Goal: Information Seeking & Learning: Learn about a topic

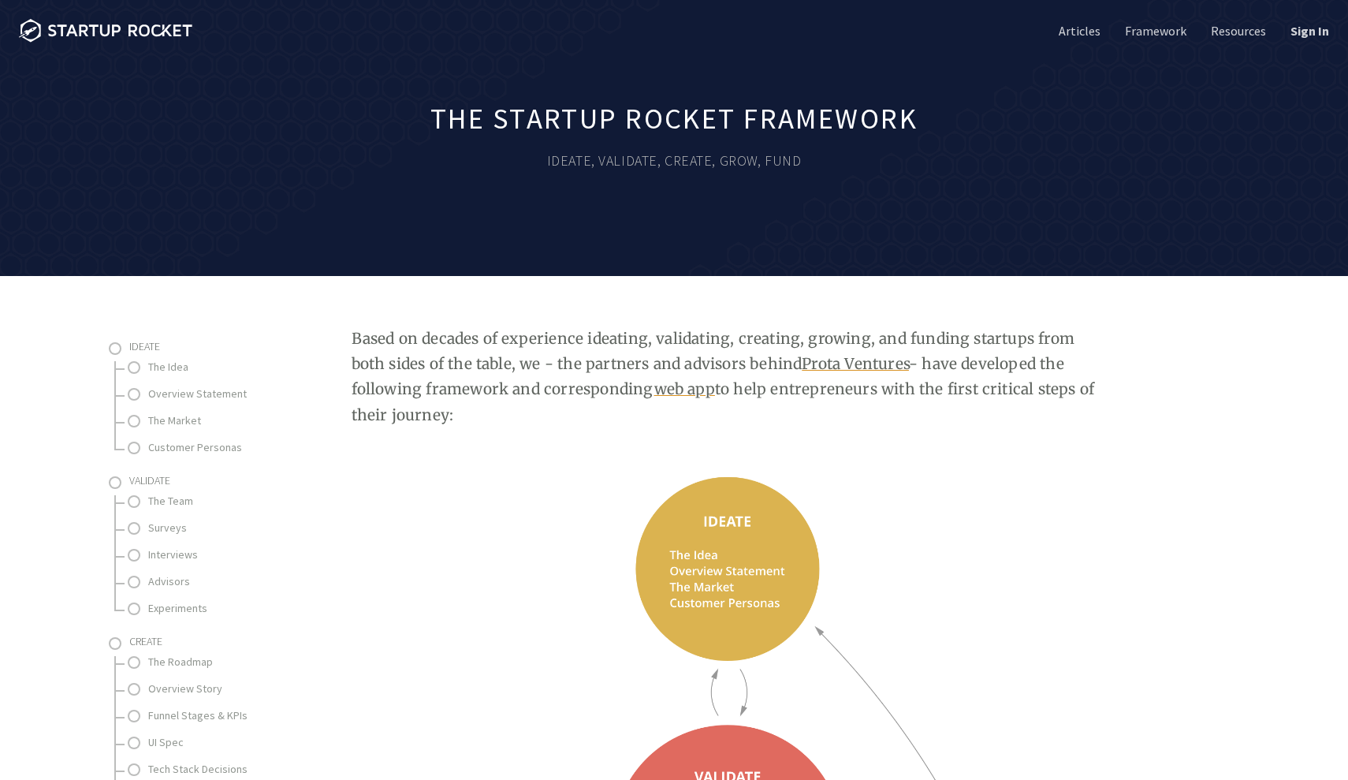
click at [1309, 42] on li "Sign In" at bounding box center [1299, 31] width 61 height 62
click at [1300, 27] on link "Sign In" at bounding box center [1309, 30] width 42 height 17
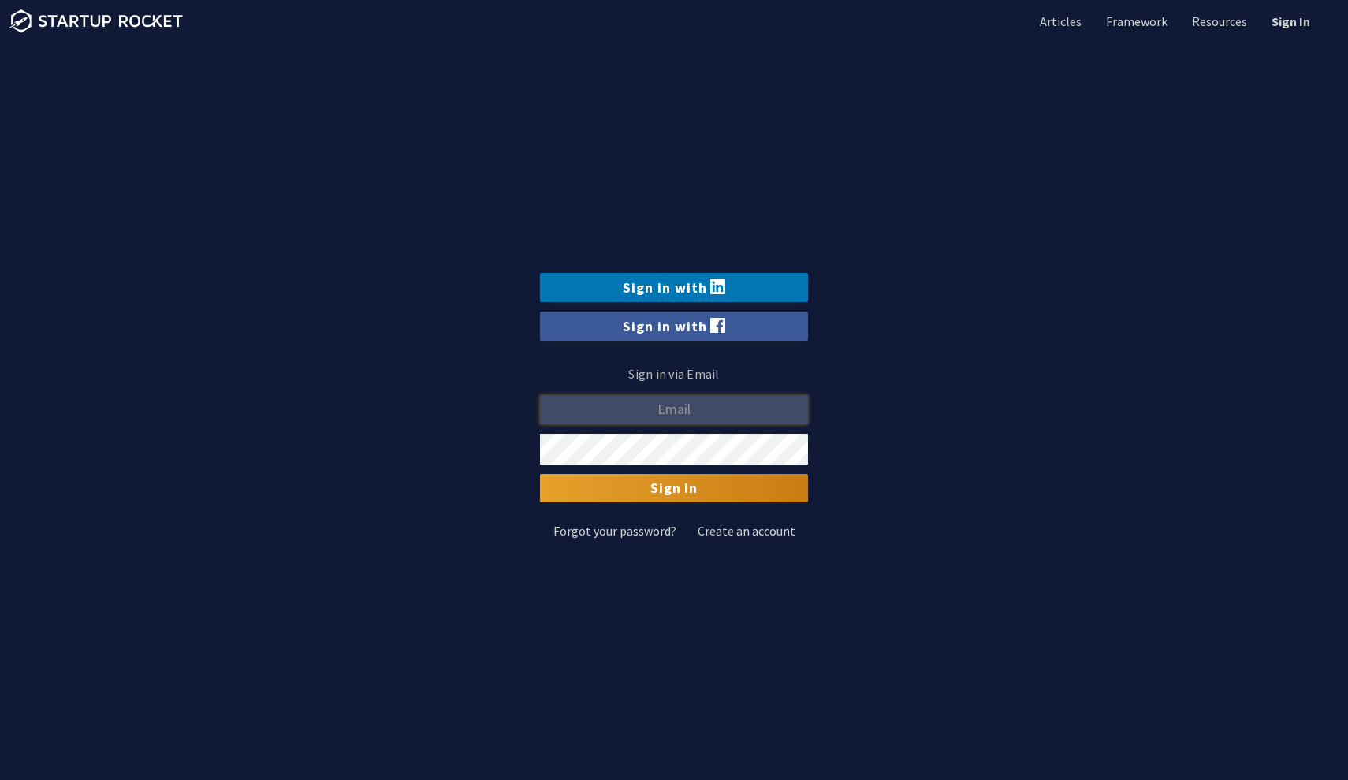
type input "mtalpur@hawk.iit.edu"
click at [692, 489] on input "Sign In" at bounding box center [674, 488] width 268 height 28
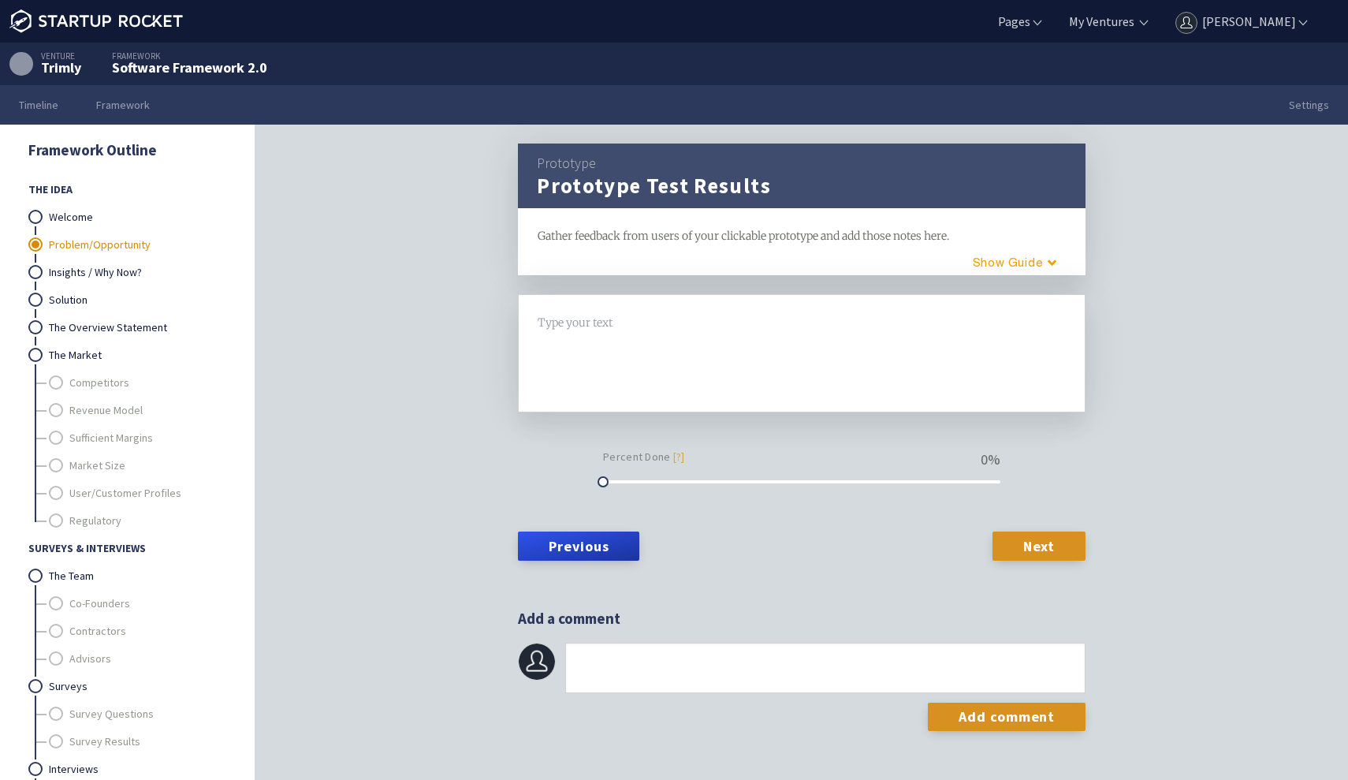
click at [138, 248] on link "Problem/Opportunity" at bounding box center [137, 245] width 177 height 28
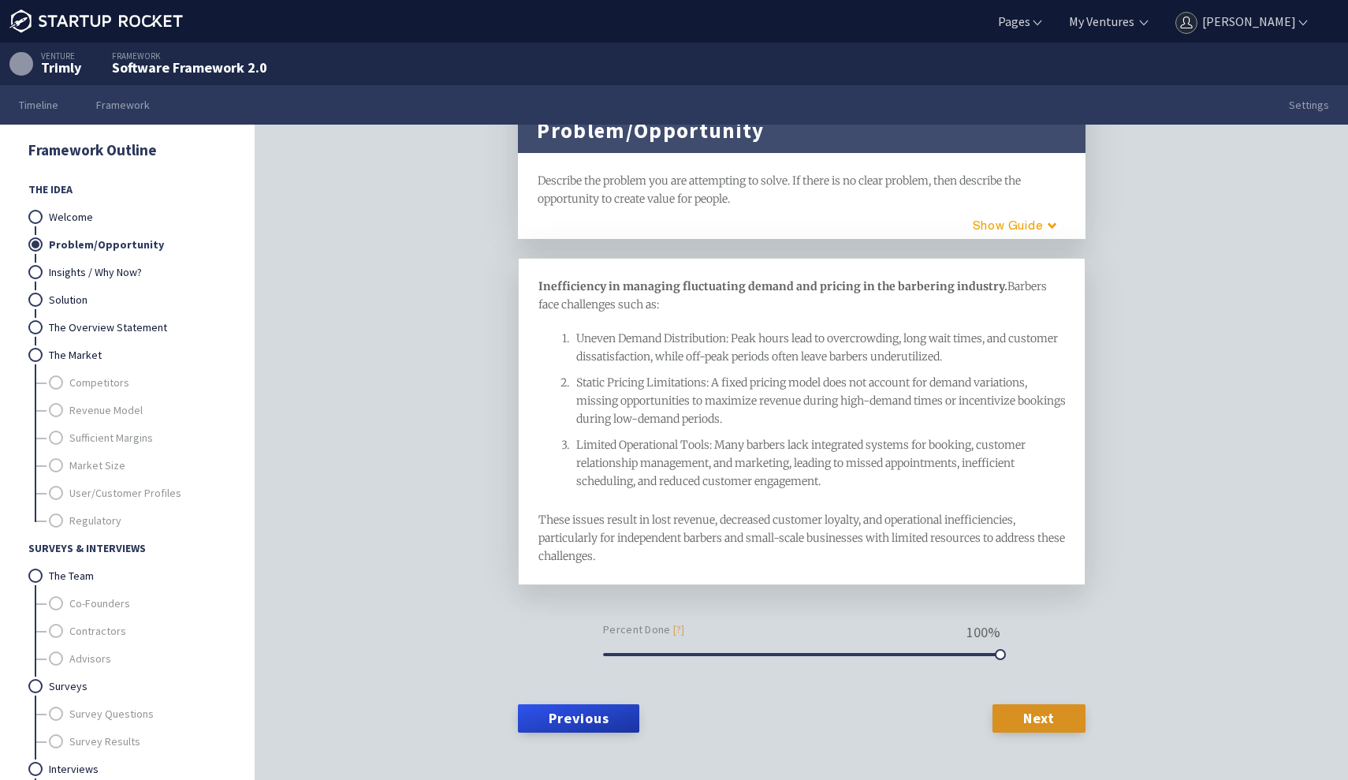
scroll to position [54, 0]
click at [159, 283] on link "Insights / Why Now?" at bounding box center [137, 273] width 177 height 28
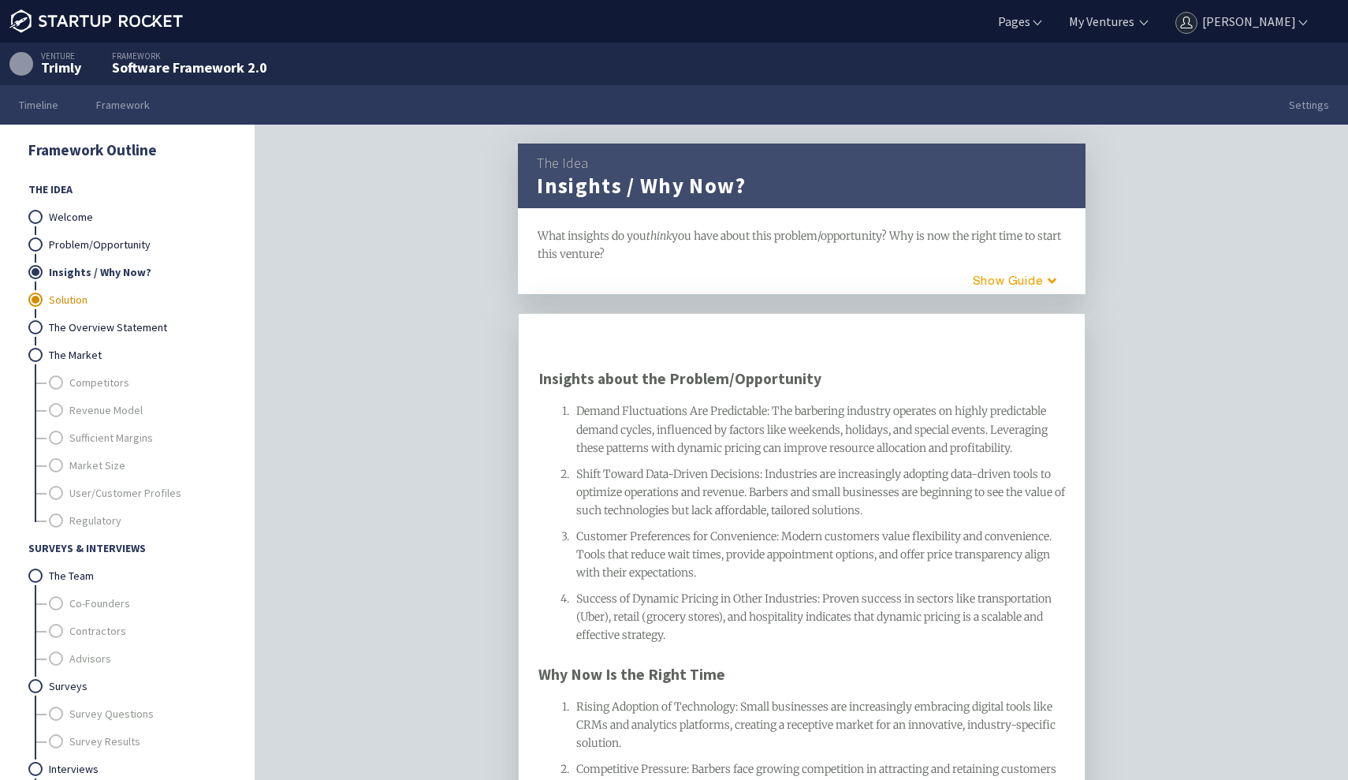
click at [130, 304] on link "Solution" at bounding box center [137, 300] width 177 height 28
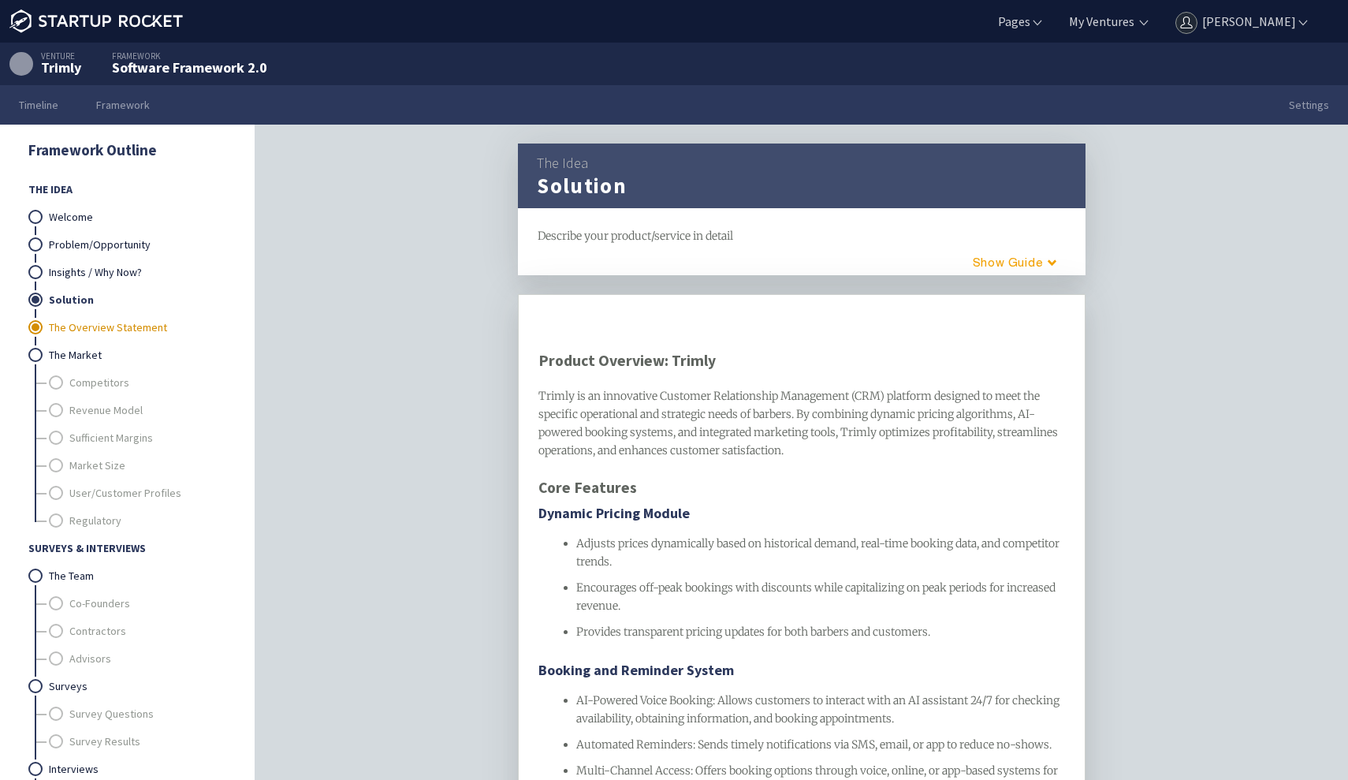
click at [125, 319] on link "The Overview Statement" at bounding box center [137, 328] width 177 height 28
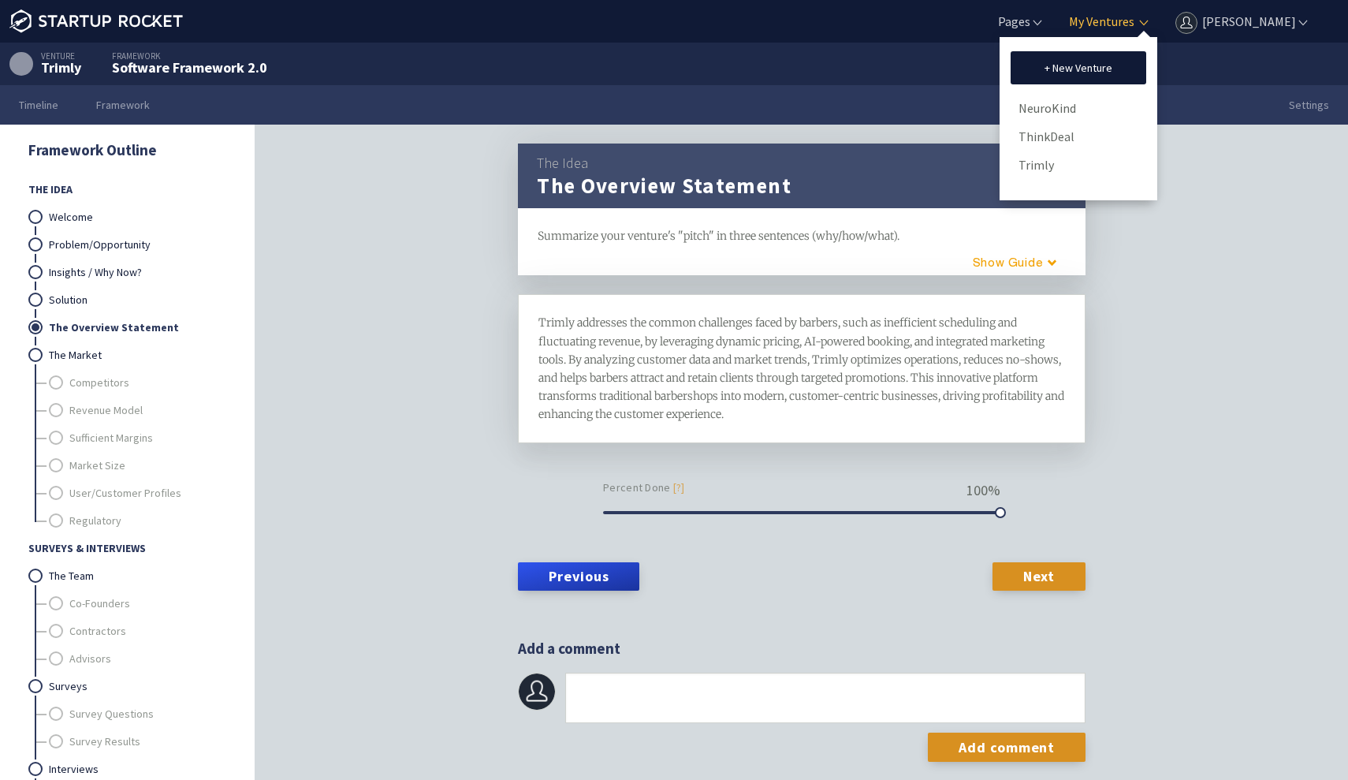
click at [1127, 16] on link "My Ventures" at bounding box center [1100, 21] width 69 height 17
click at [1077, 106] on link "NeuroKind" at bounding box center [1079, 108] width 120 height 24
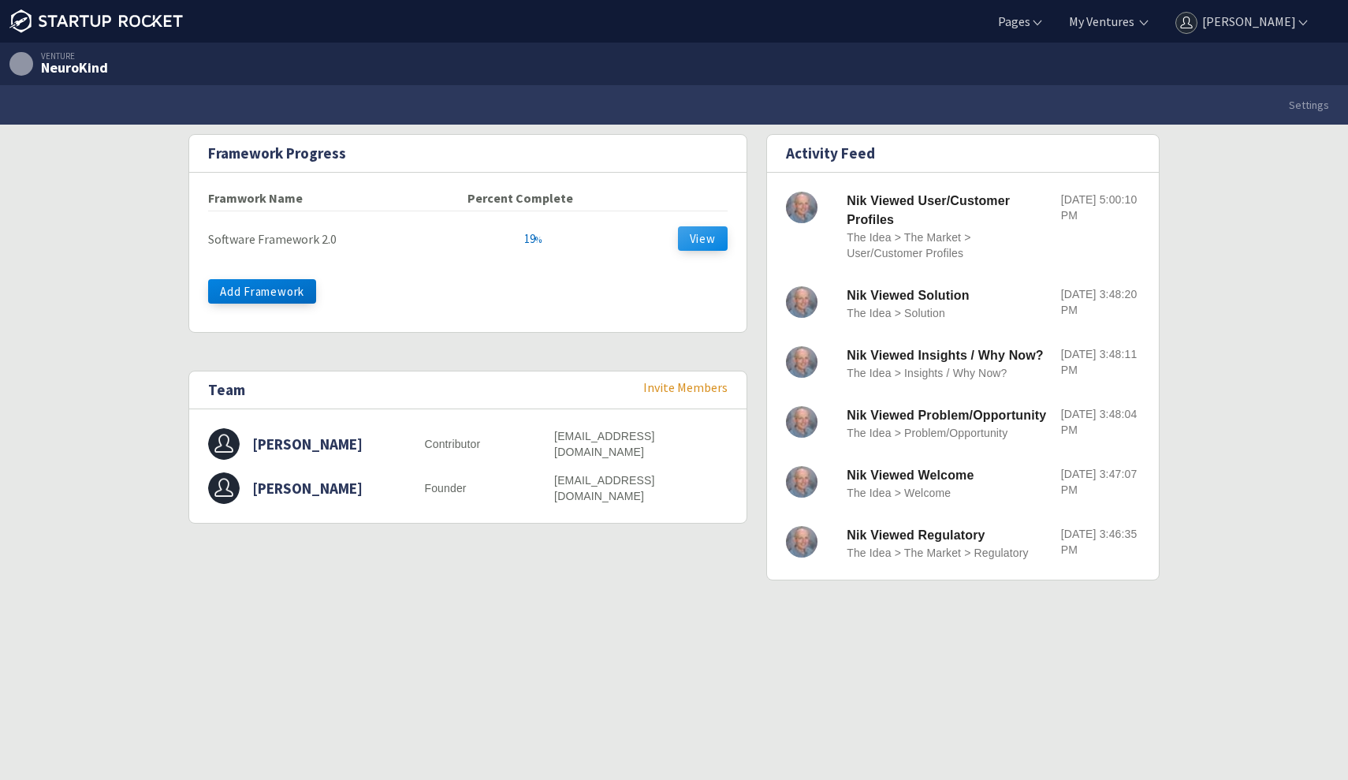
click at [707, 236] on button "View" at bounding box center [703, 238] width 50 height 24
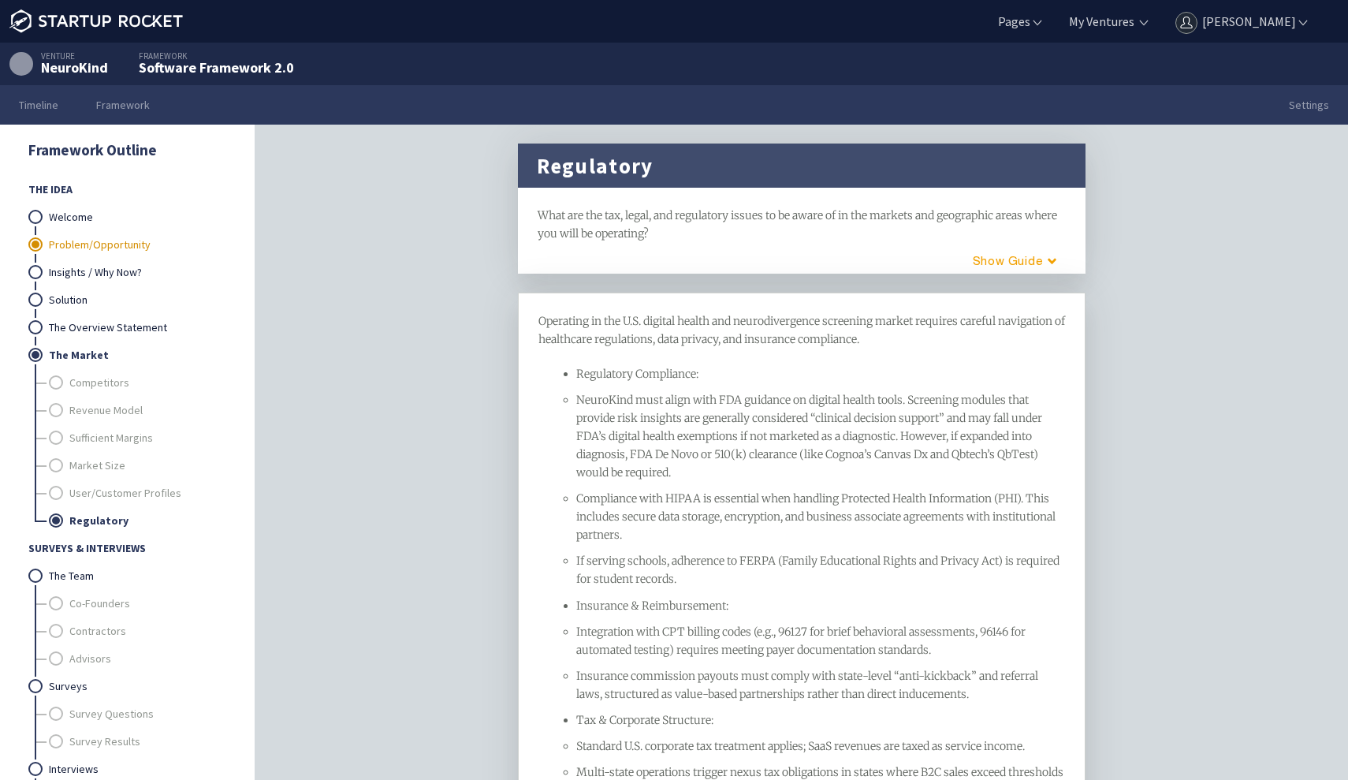
click at [124, 246] on link "Problem/Opportunity" at bounding box center [137, 245] width 177 height 28
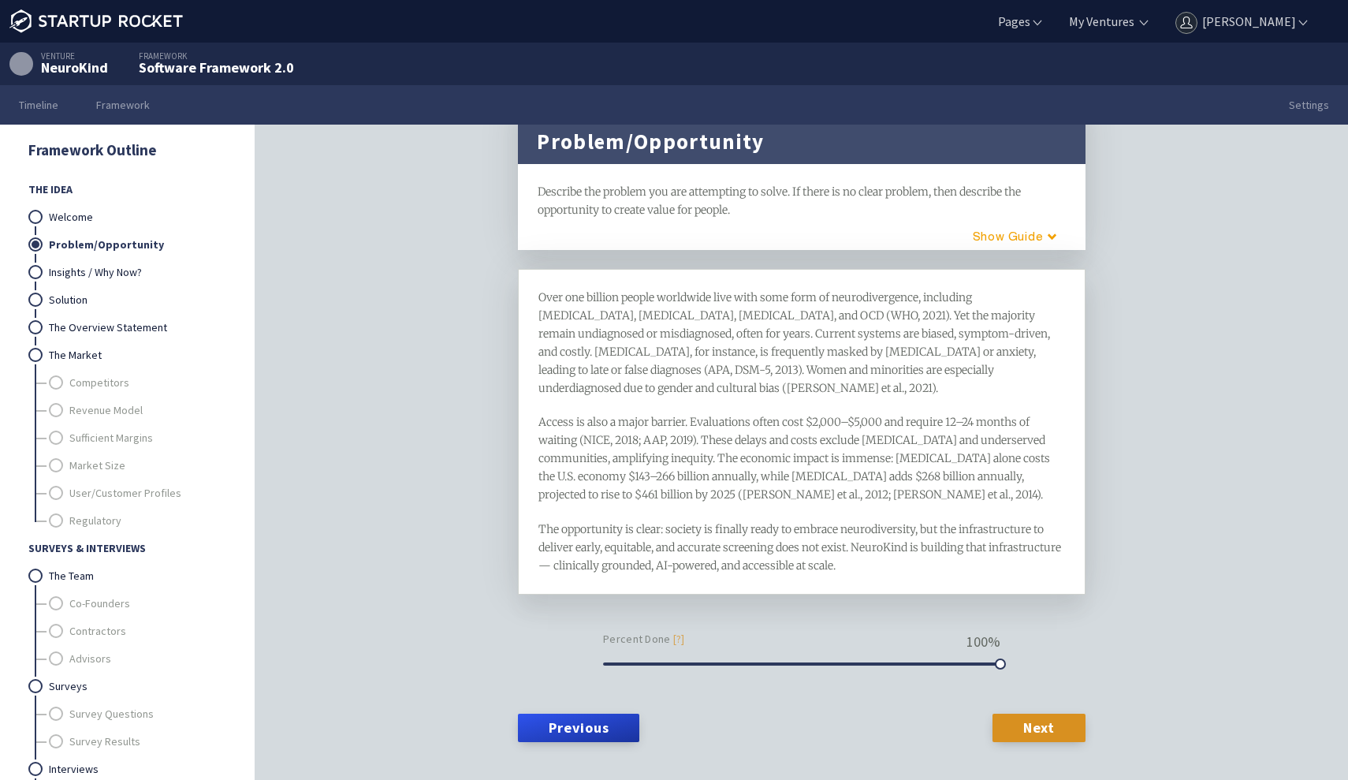
scroll to position [49, 0]
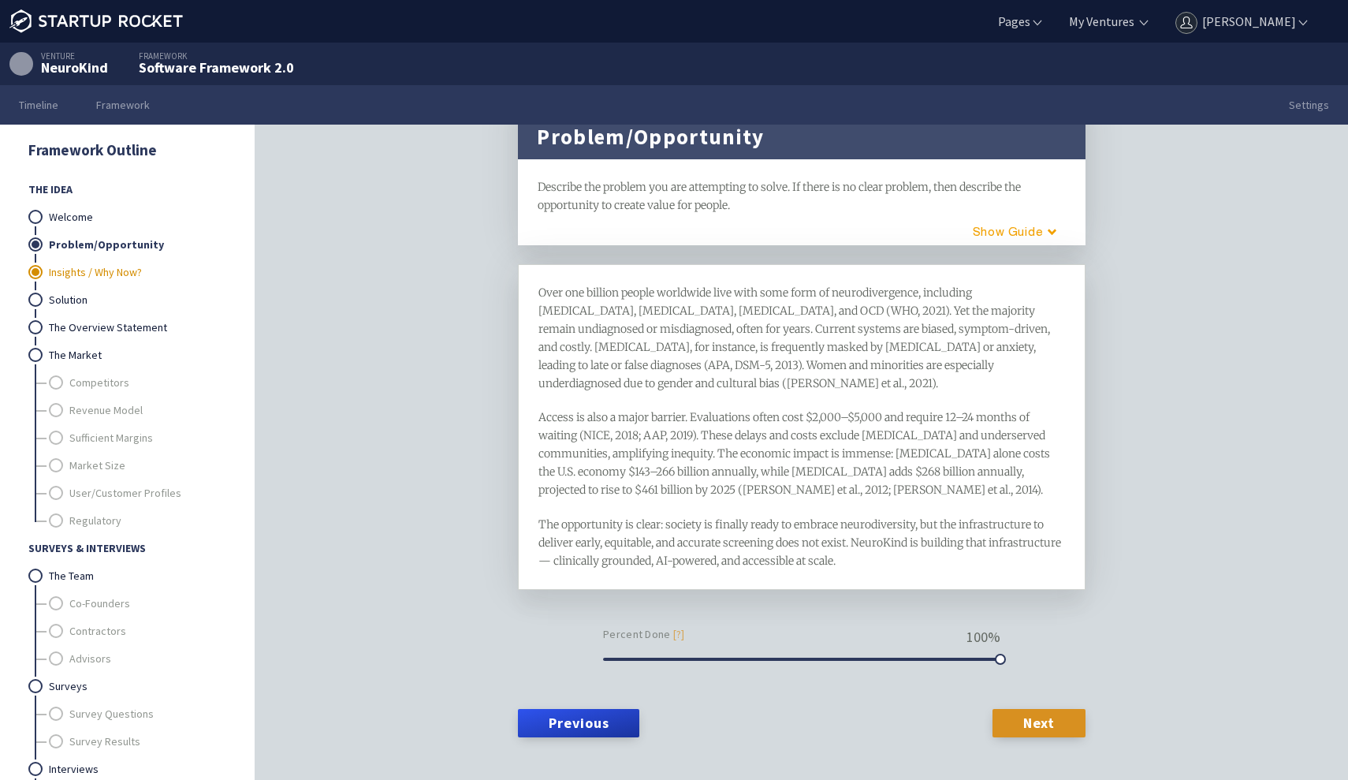
click at [132, 262] on link "Insights / Why Now?" at bounding box center [137, 273] width 177 height 28
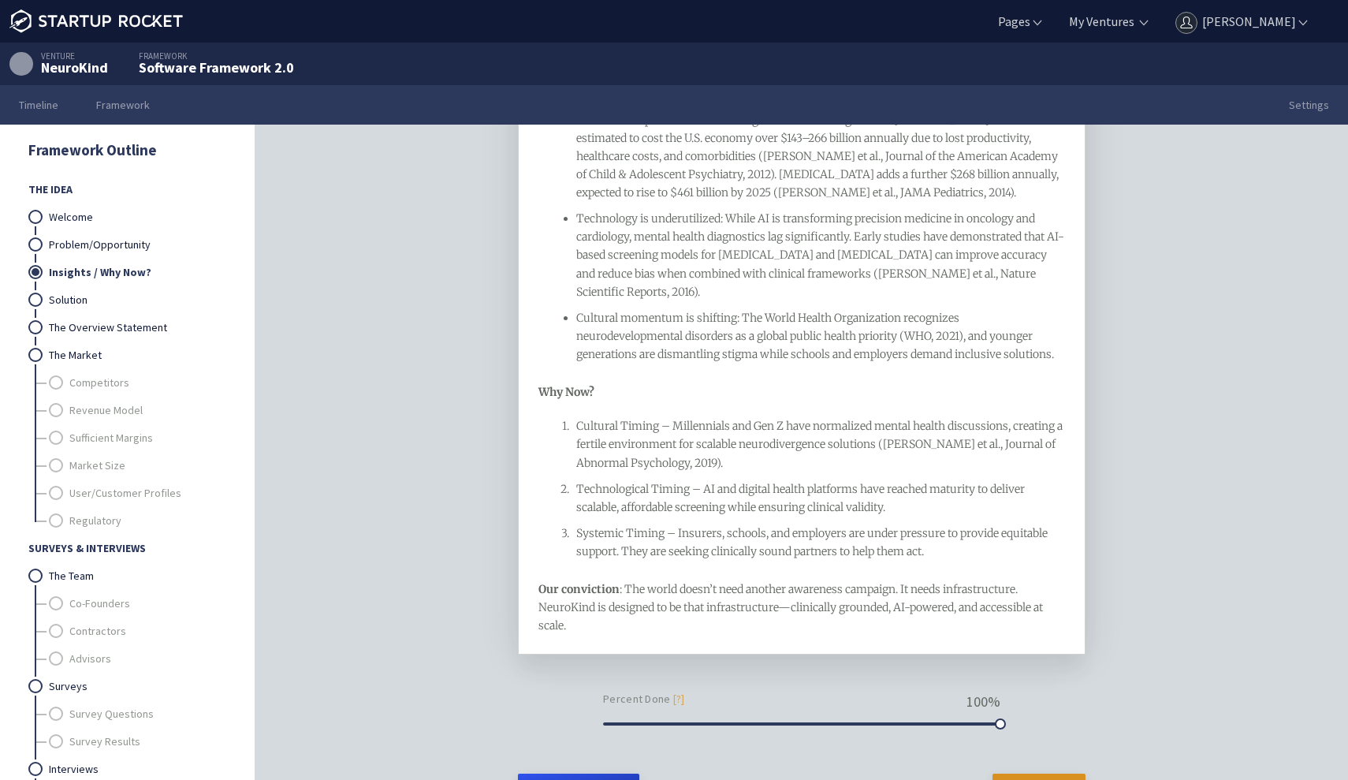
scroll to position [543, 0]
click at [81, 295] on link "Solution" at bounding box center [137, 300] width 177 height 28
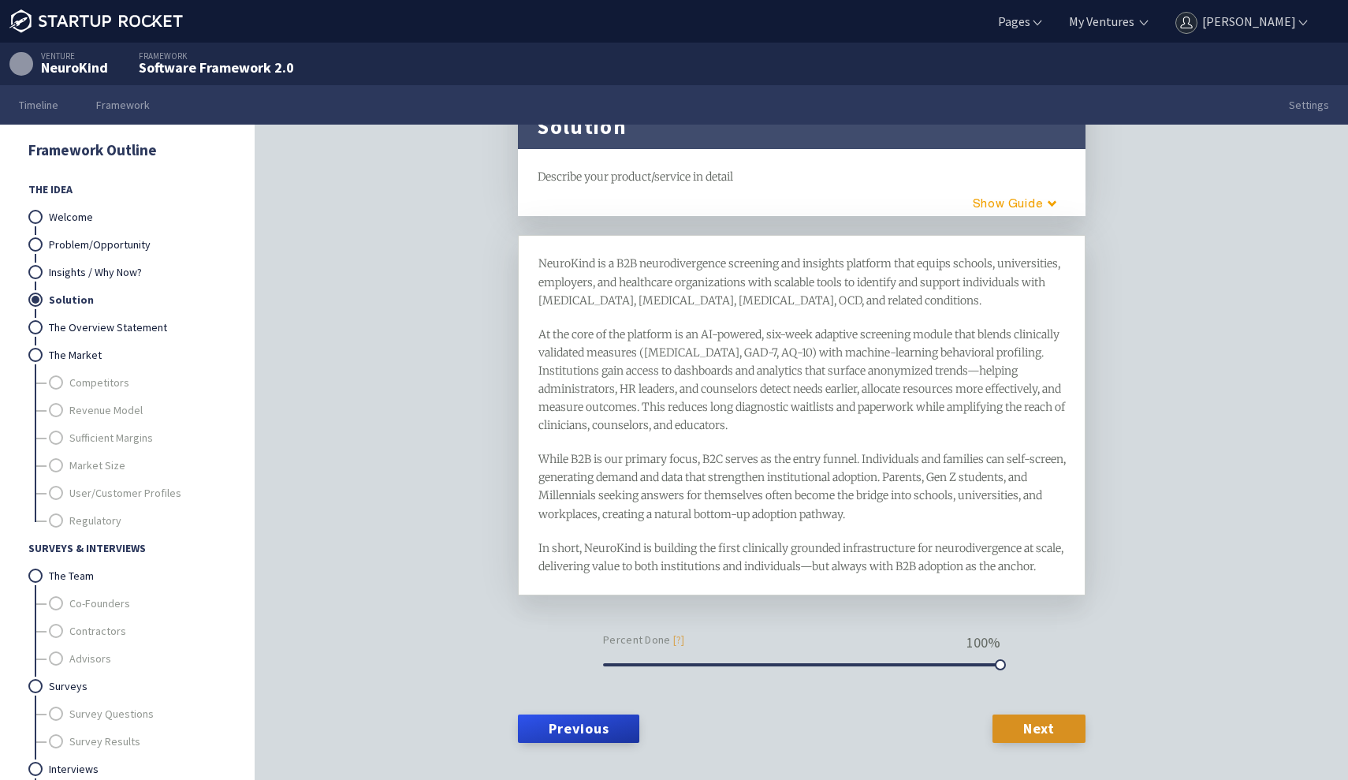
scroll to position [61, 0]
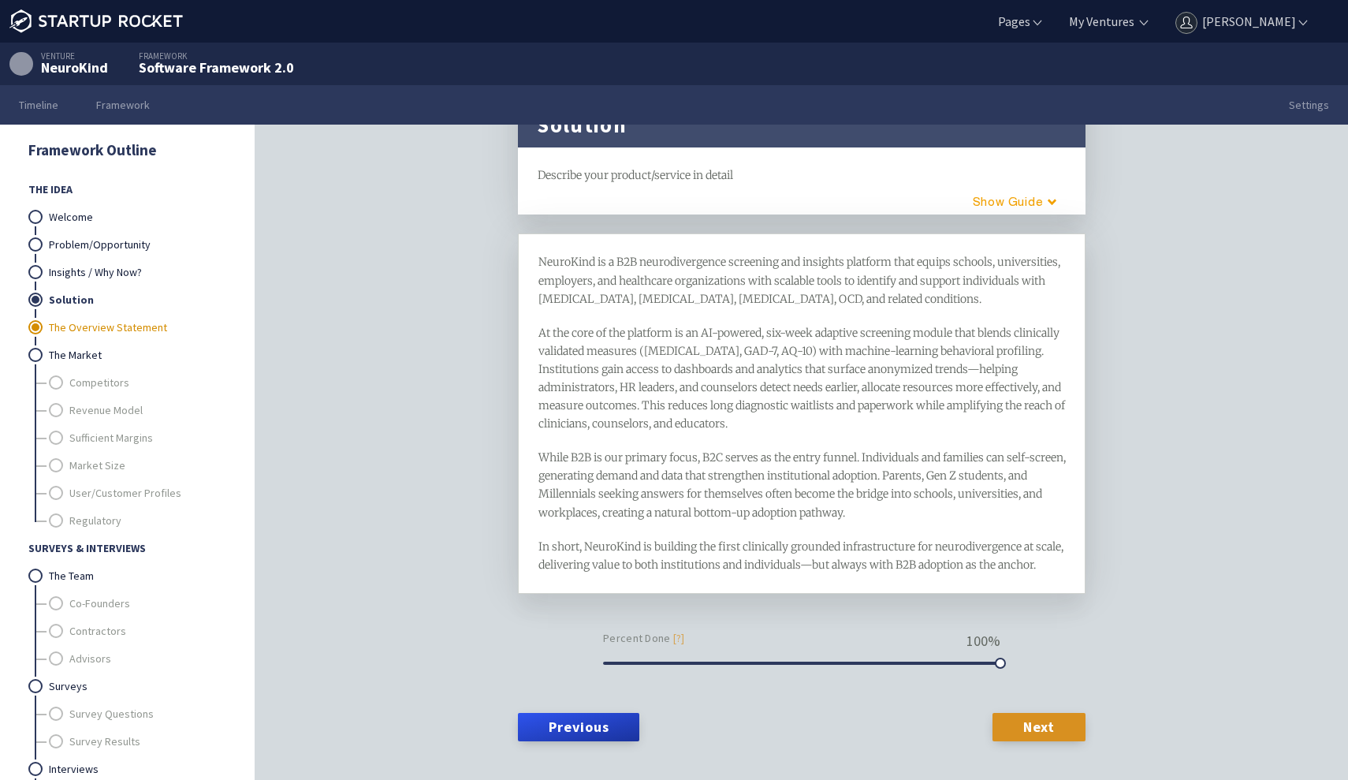
click at [145, 329] on link "The Overview Statement" at bounding box center [137, 328] width 177 height 28
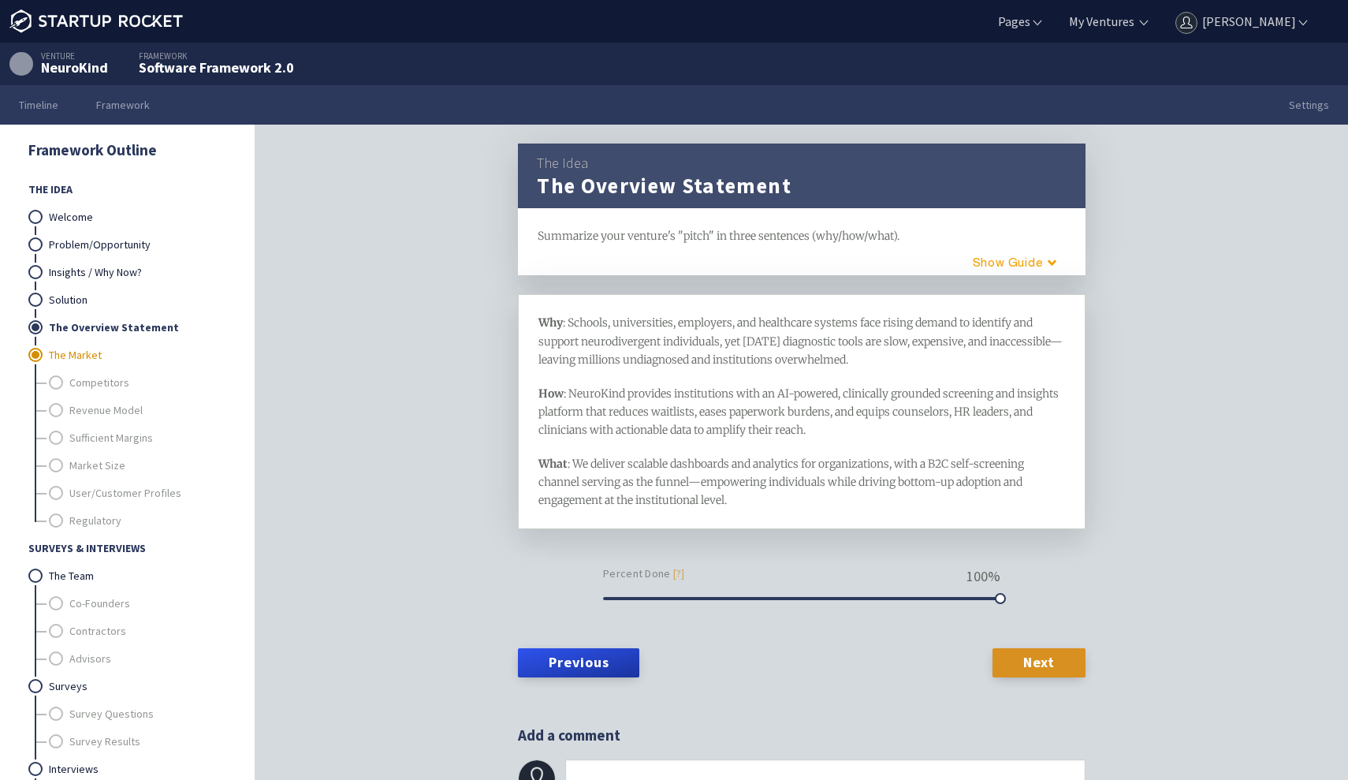
click at [150, 357] on link "The Market" at bounding box center [137, 355] width 177 height 28
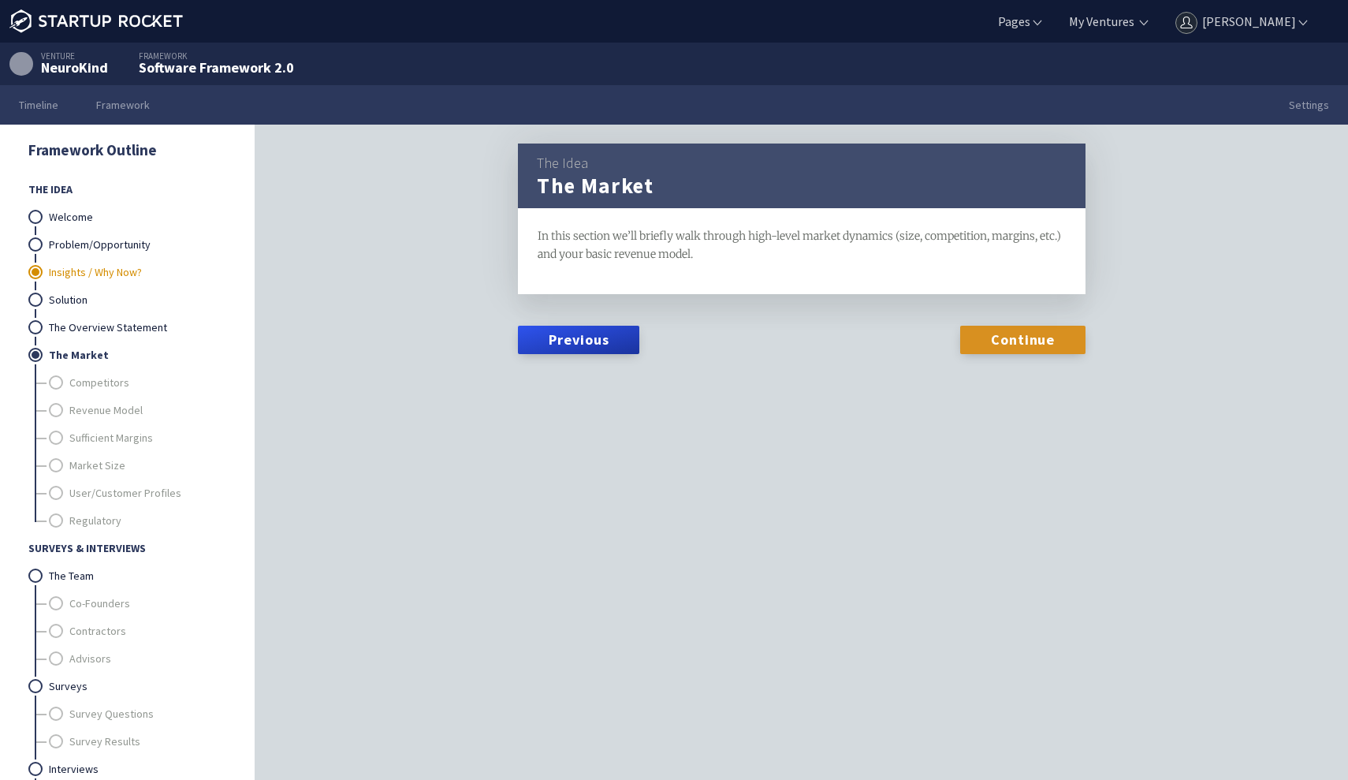
click at [116, 279] on link "Insights / Why Now?" at bounding box center [137, 273] width 177 height 28
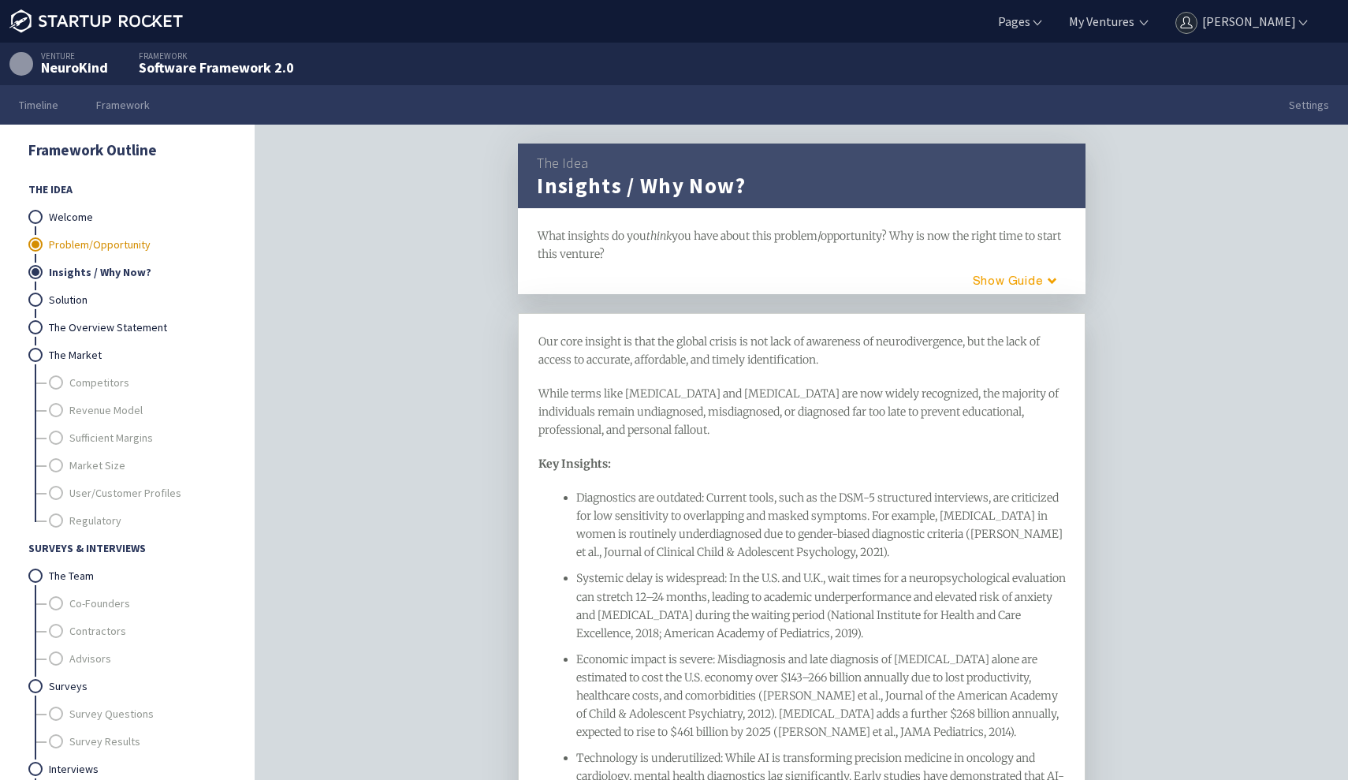
click at [113, 241] on link "Problem/Opportunity" at bounding box center [137, 245] width 177 height 28
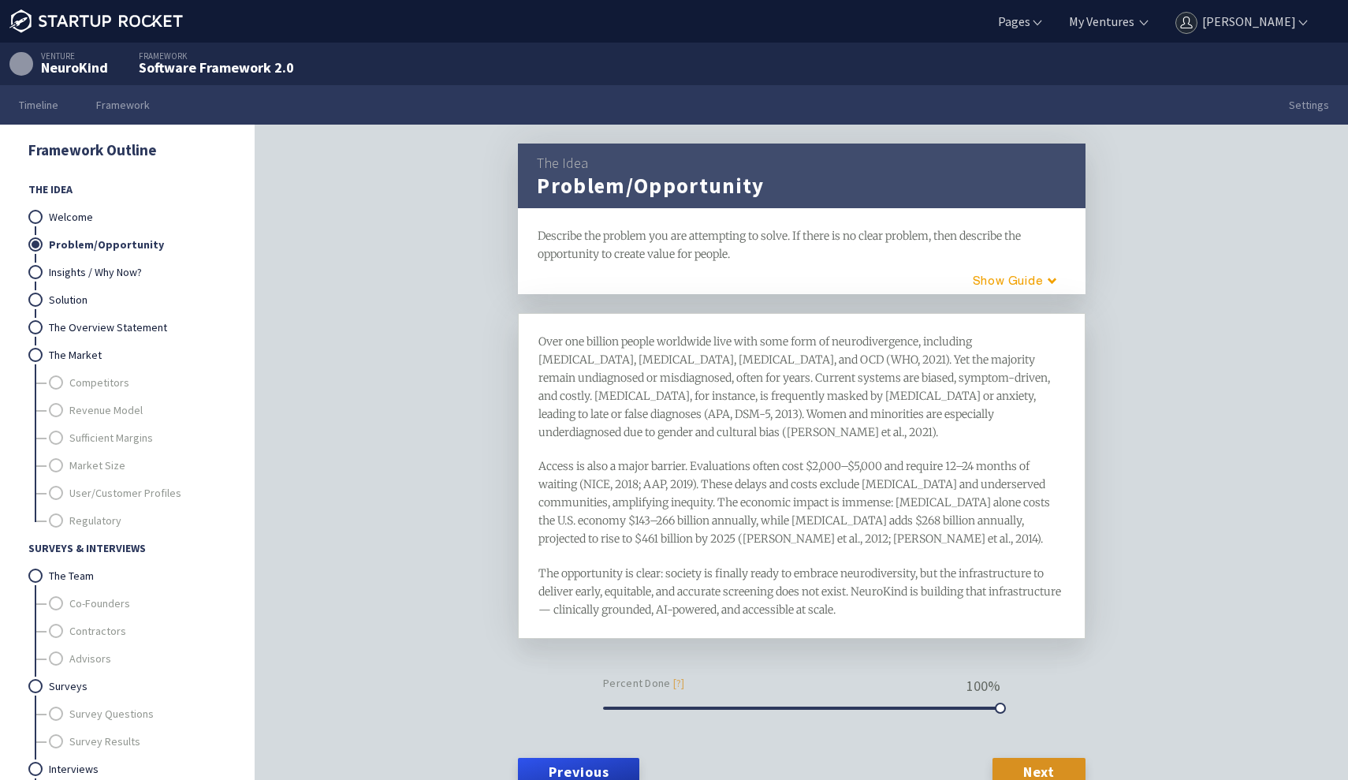
click at [722, 487] on span "Access is also a major barrier. Evaluations often cost $2,000–$5,000 and requir…" at bounding box center [796, 502] width 514 height 87
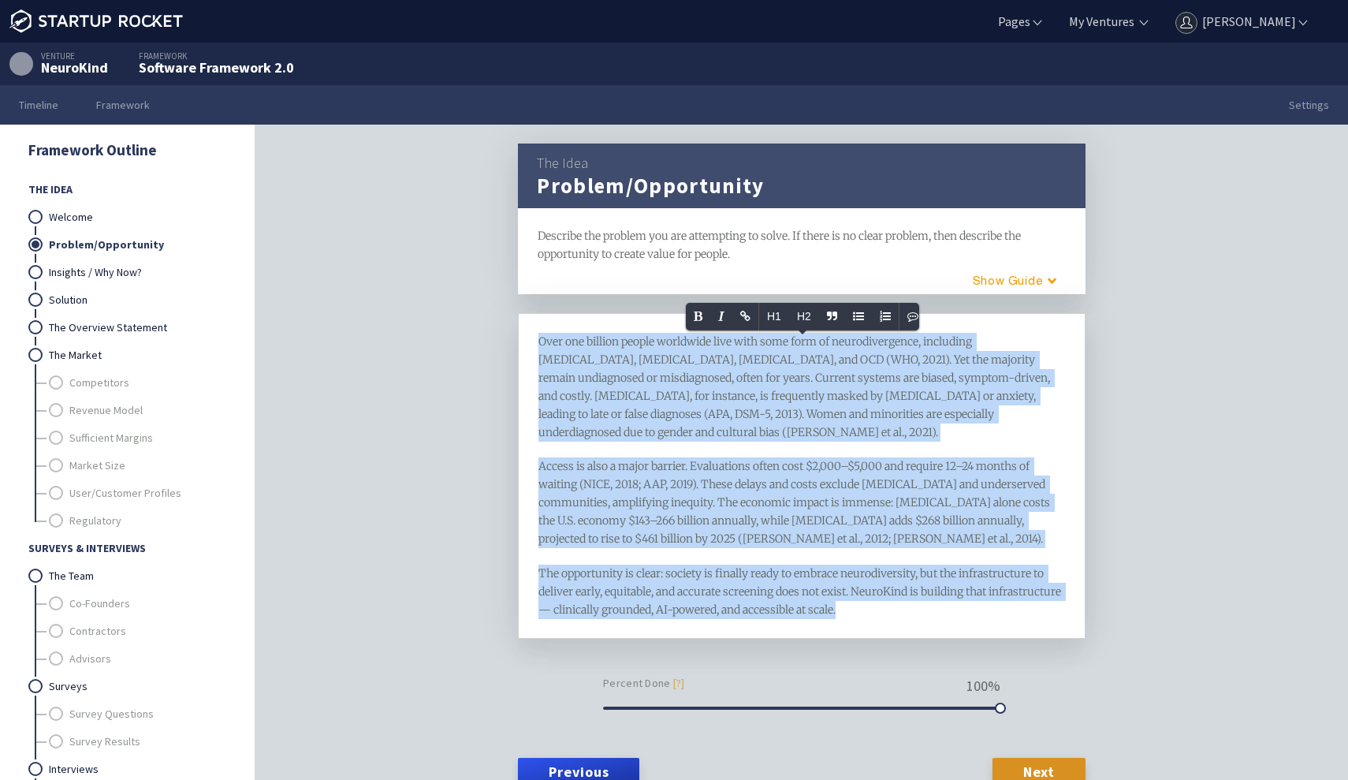
copy div "Lore ips dolorsi ametco adipiscin elit sedd eius temp in utlaboreetdolor, magna…"
click at [135, 273] on link "Insights / Why Now?" at bounding box center [137, 273] width 177 height 28
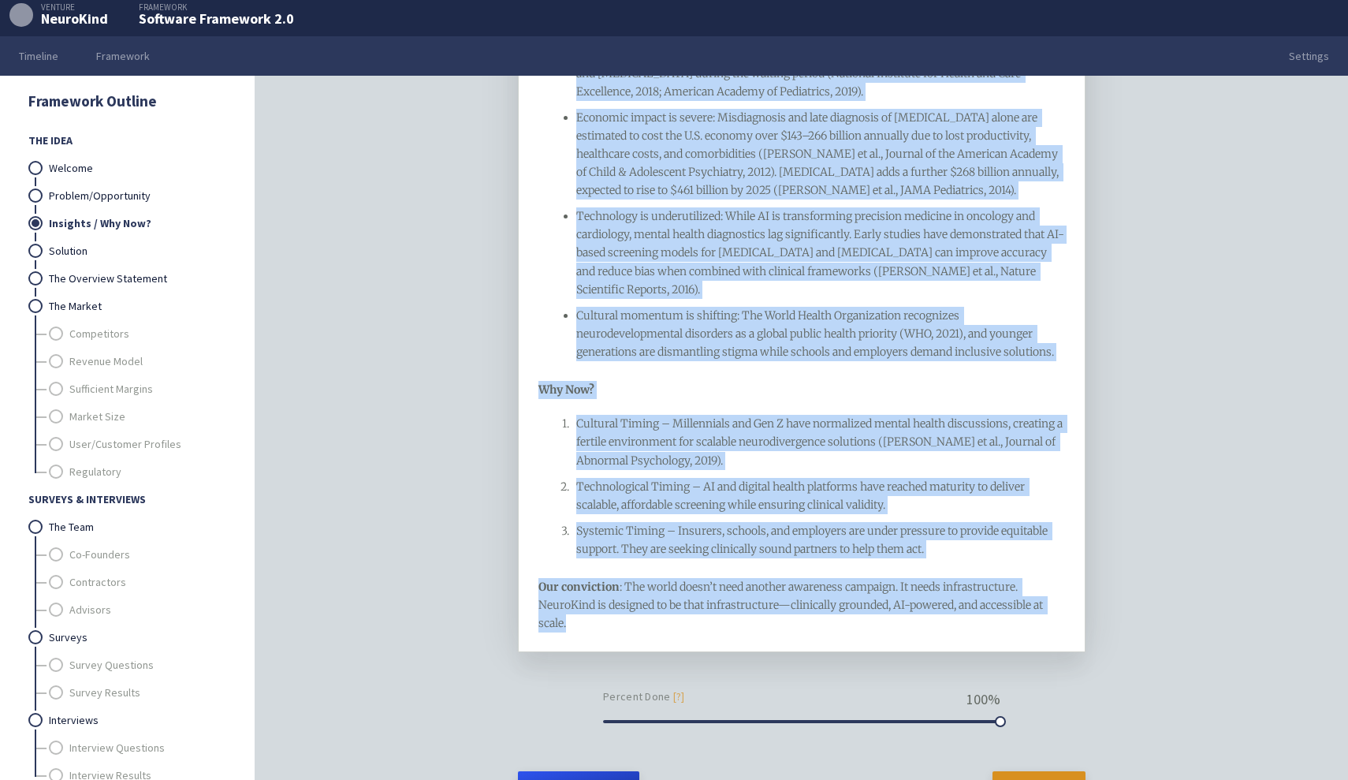
scroll to position [523, 0]
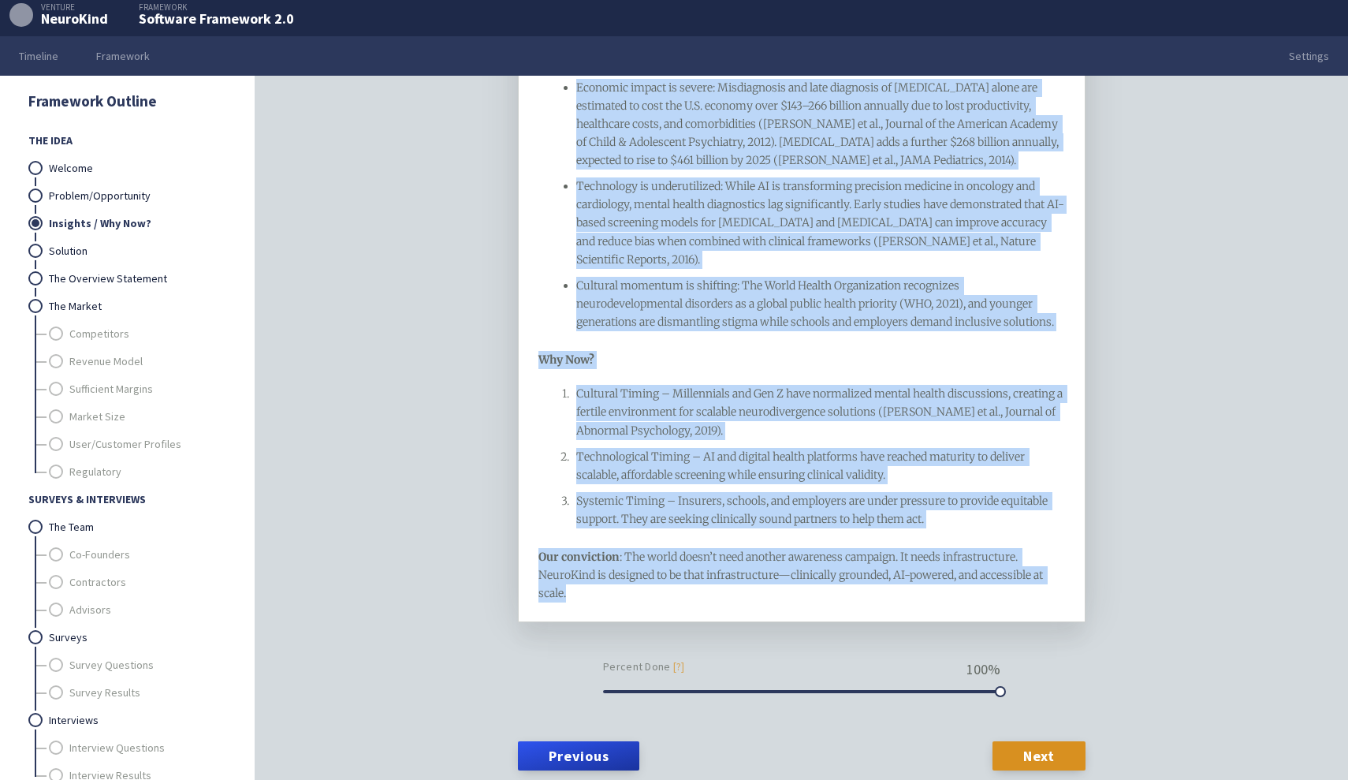
drag, startPoint x: 539, startPoint y: 232, endPoint x: 932, endPoint y: 584, distance: 527.7
click at [933, 585] on div "Our core insight is that the global crisis is not lack of awareness of neurodiv…" at bounding box center [802, 182] width 568 height 882
copy div "Lor ipsu dolorsi am cons adi elitse doeius te inc utla et doloremag al enimadmi…"
click at [103, 248] on link "Solution" at bounding box center [137, 251] width 177 height 28
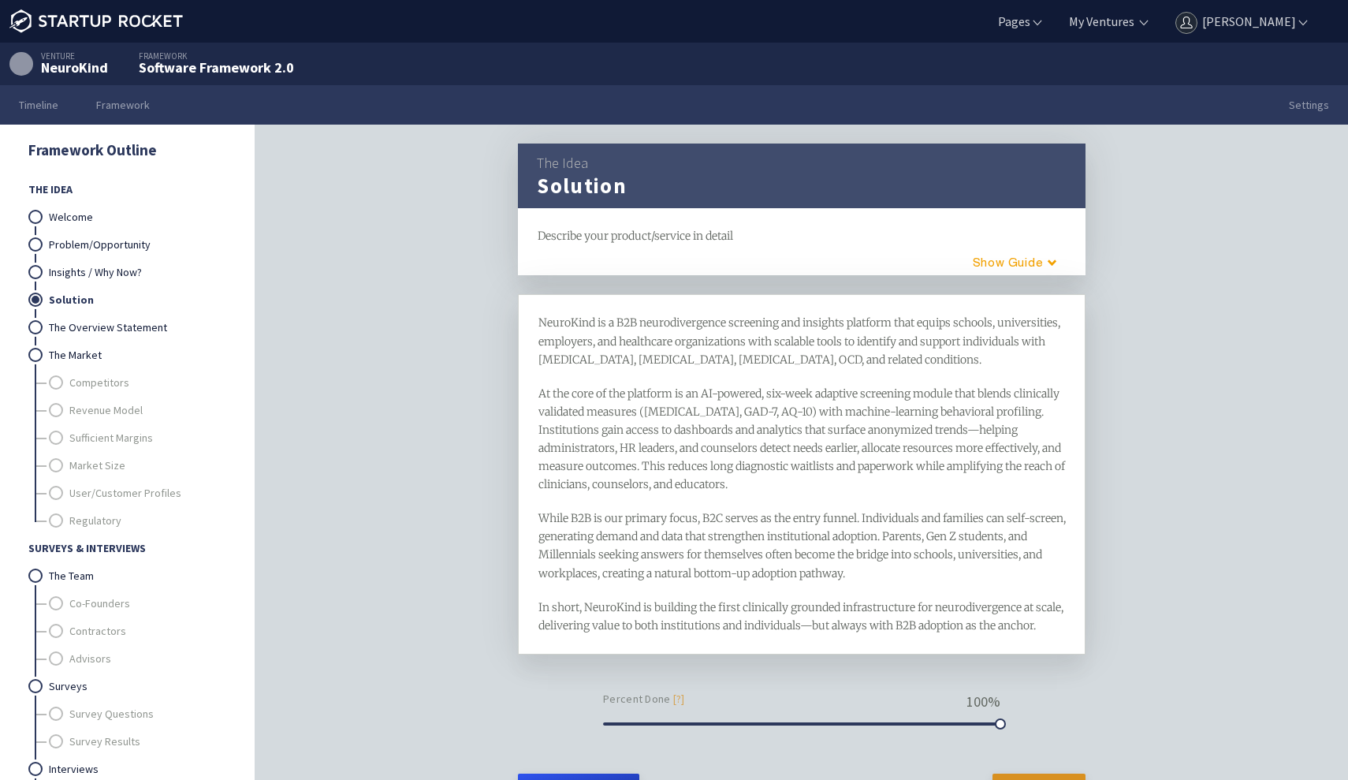
click at [748, 482] on span "At the core of the platform is an AI-powered, six-week adaptive screening modul…" at bounding box center [803, 438] width 529 height 105
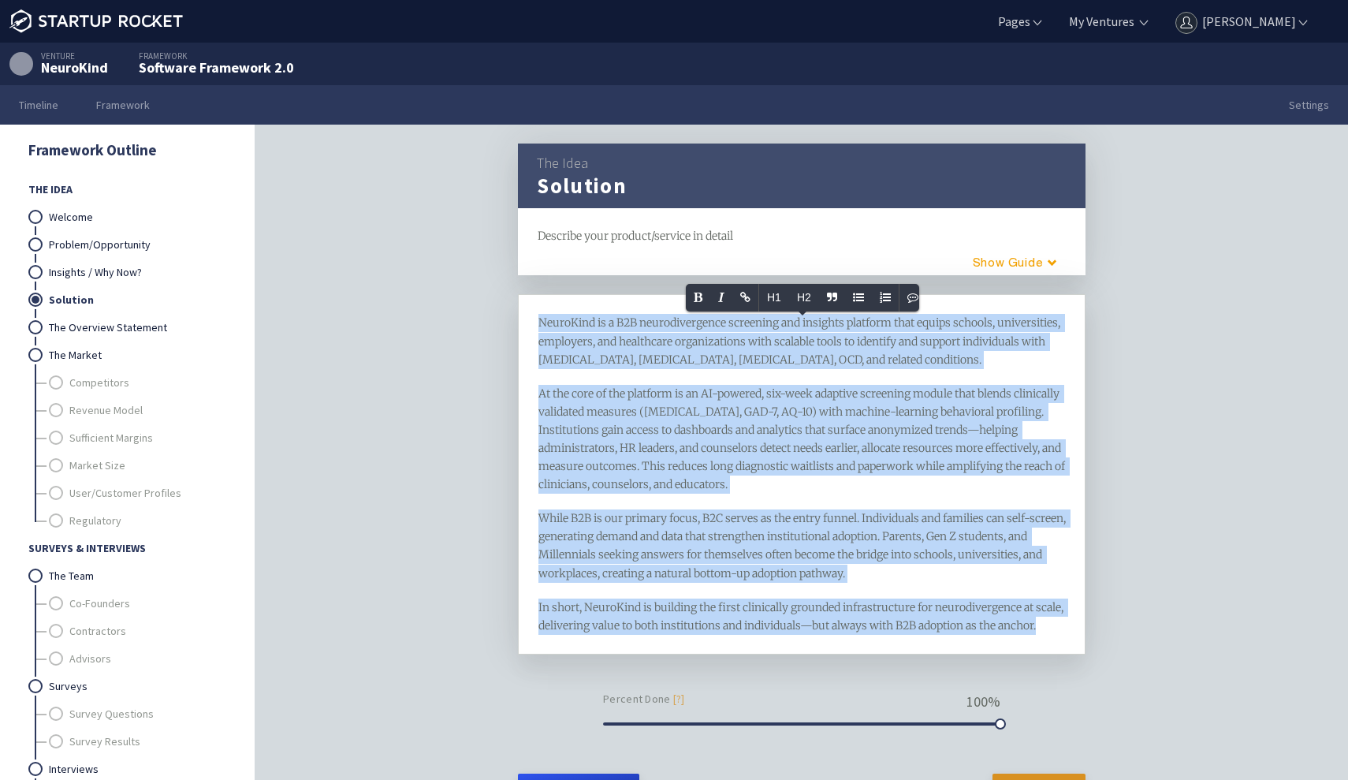
copy div "LoremIpsu do s A4C adipiscingelits doeiusmod tem incididu utlabore etdo magnaa …"
click at [122, 334] on link "The Overview Statement" at bounding box center [137, 328] width 177 height 28
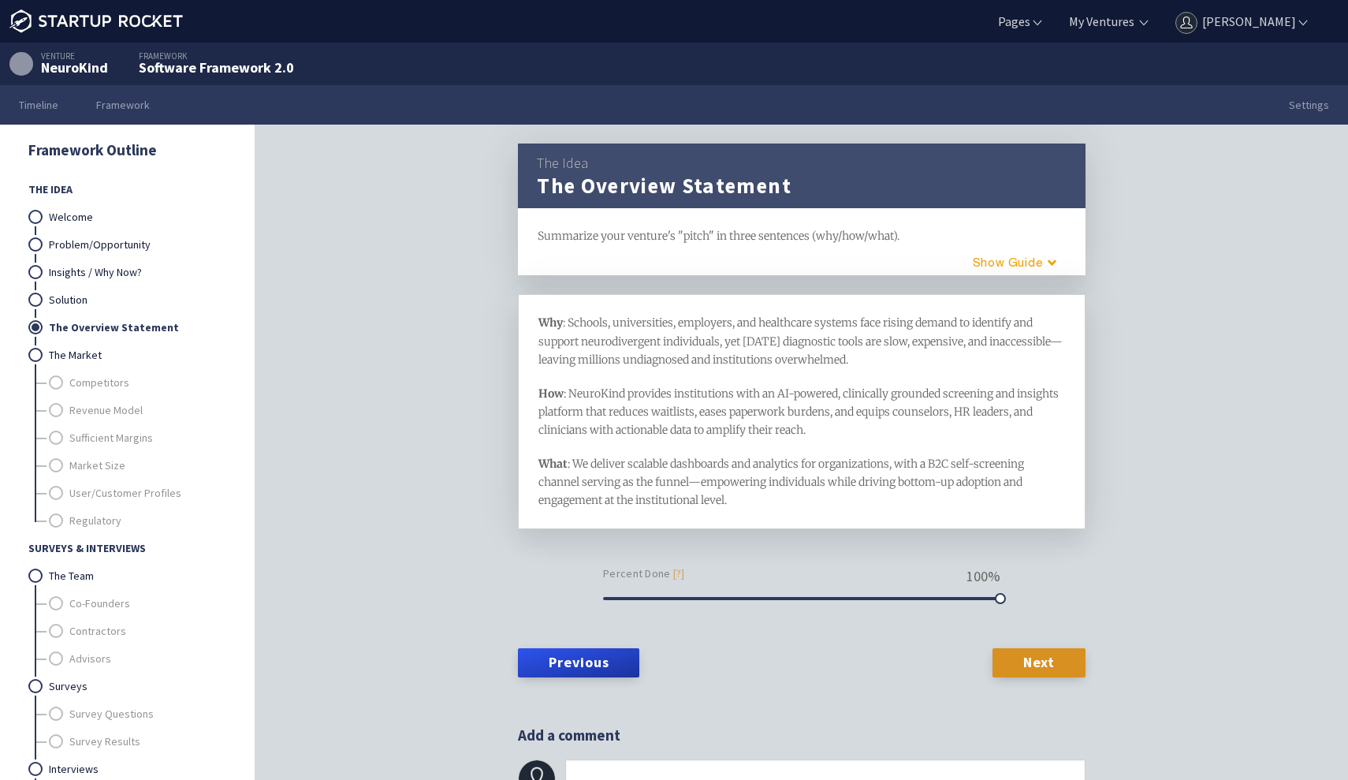
click at [718, 489] on div "What : We deliver scalable dashboards and analytics for organizations, with a B…" at bounding box center [803, 482] width 528 height 54
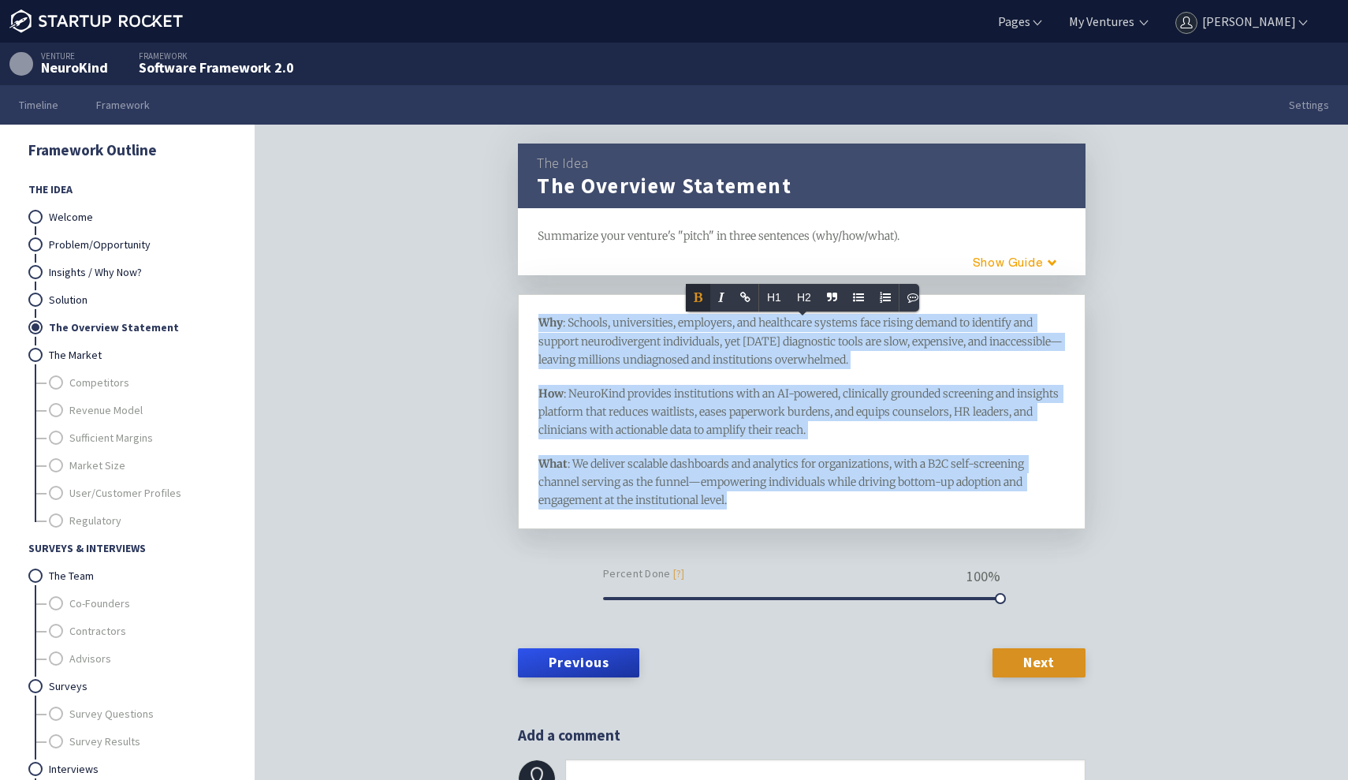
copy div "Why : Schools, universities, employers, and healthcare systems face rising dema…"
click at [303, 293] on div "The Idea The Overview Statement framework Summarize your venture's "pitch" in t…" at bounding box center [801, 477] width 1093 height 704
